Goal: Entertainment & Leisure: Consume media (video, audio)

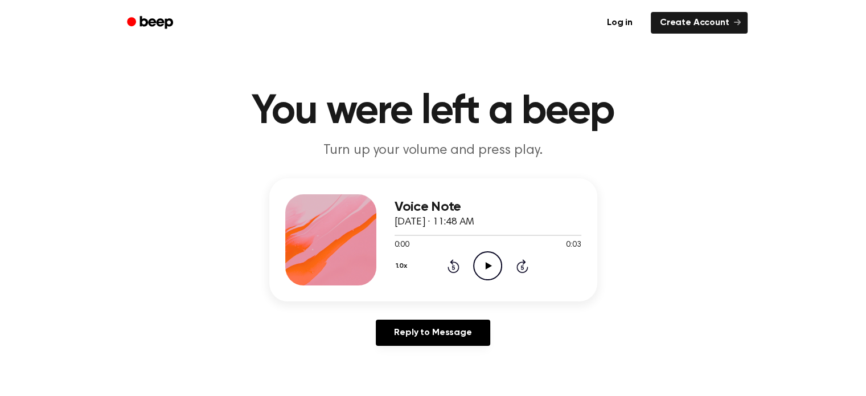
click at [481, 263] on icon "Play Audio" at bounding box center [487, 265] width 29 height 29
click at [493, 270] on icon "Play Audio" at bounding box center [487, 265] width 29 height 29
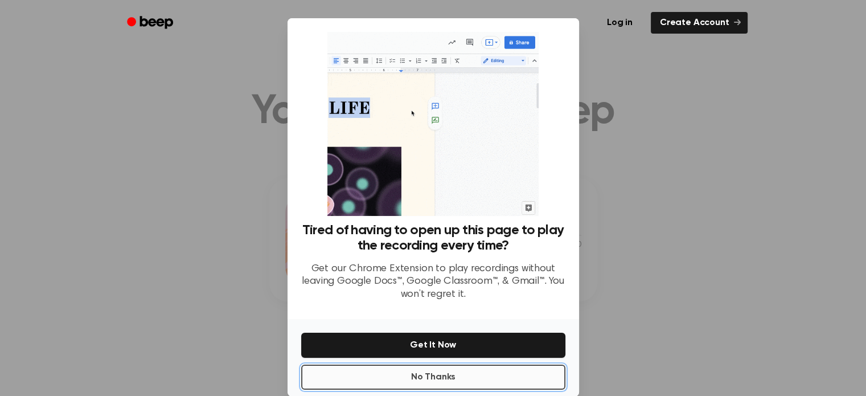
click at [467, 373] on button "No Thanks" at bounding box center [433, 376] width 264 height 25
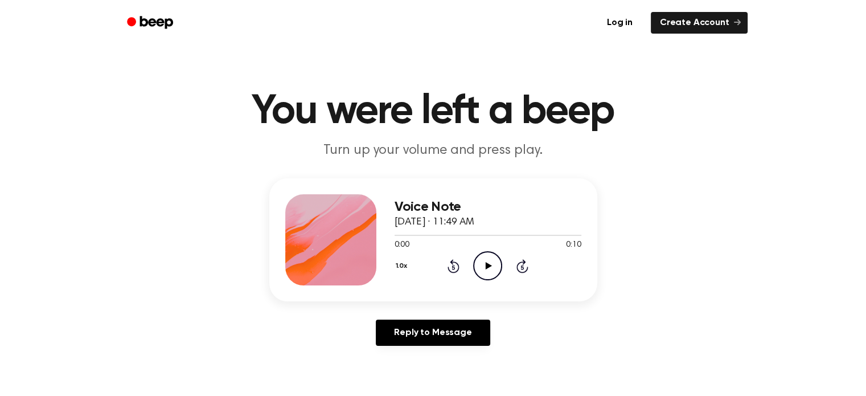
click at [483, 261] on icon "Play Audio" at bounding box center [487, 265] width 29 height 29
click at [489, 273] on icon "Play Audio" at bounding box center [487, 265] width 29 height 29
click at [489, 265] on icon at bounding box center [489, 265] width 6 height 7
click at [494, 263] on icon "Play Audio" at bounding box center [487, 265] width 29 height 29
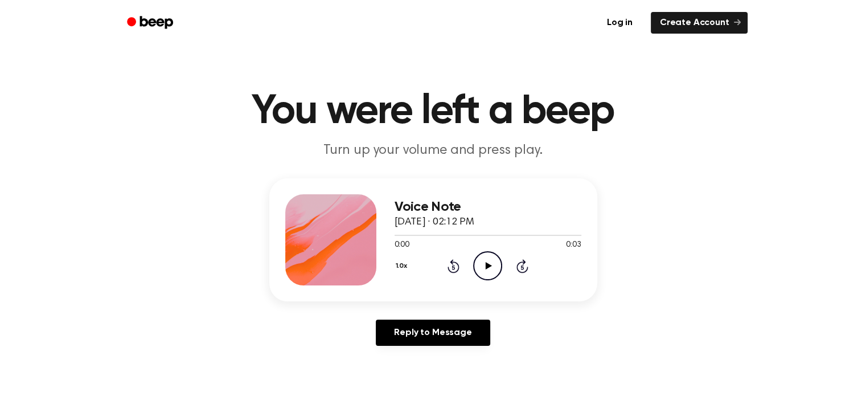
click at [486, 268] on icon at bounding box center [489, 265] width 6 height 7
click at [482, 265] on icon "Play Audio" at bounding box center [487, 265] width 29 height 29
click at [488, 259] on icon "Play Audio" at bounding box center [487, 265] width 29 height 29
